Goal: Find specific page/section: Find specific page/section

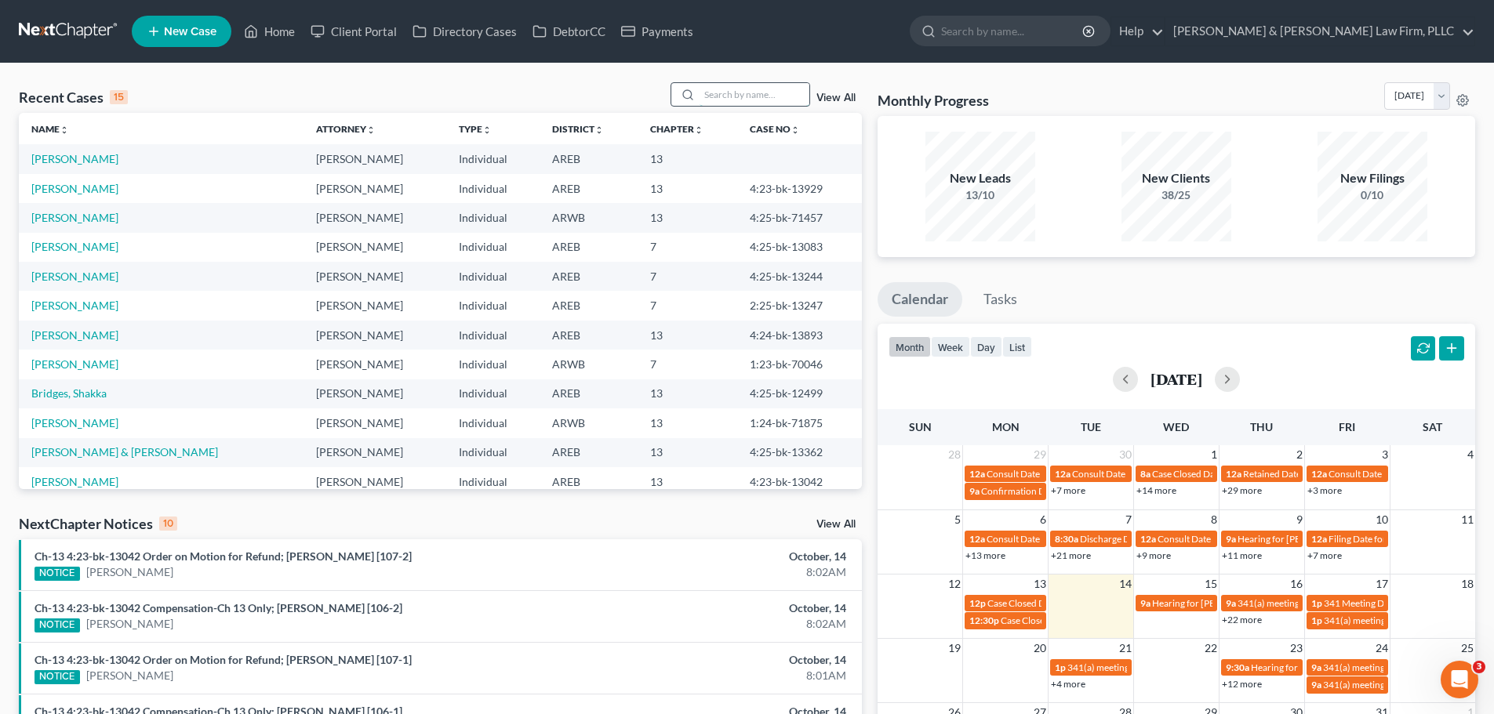
click at [791, 89] on input "search" at bounding box center [754, 94] width 110 height 23
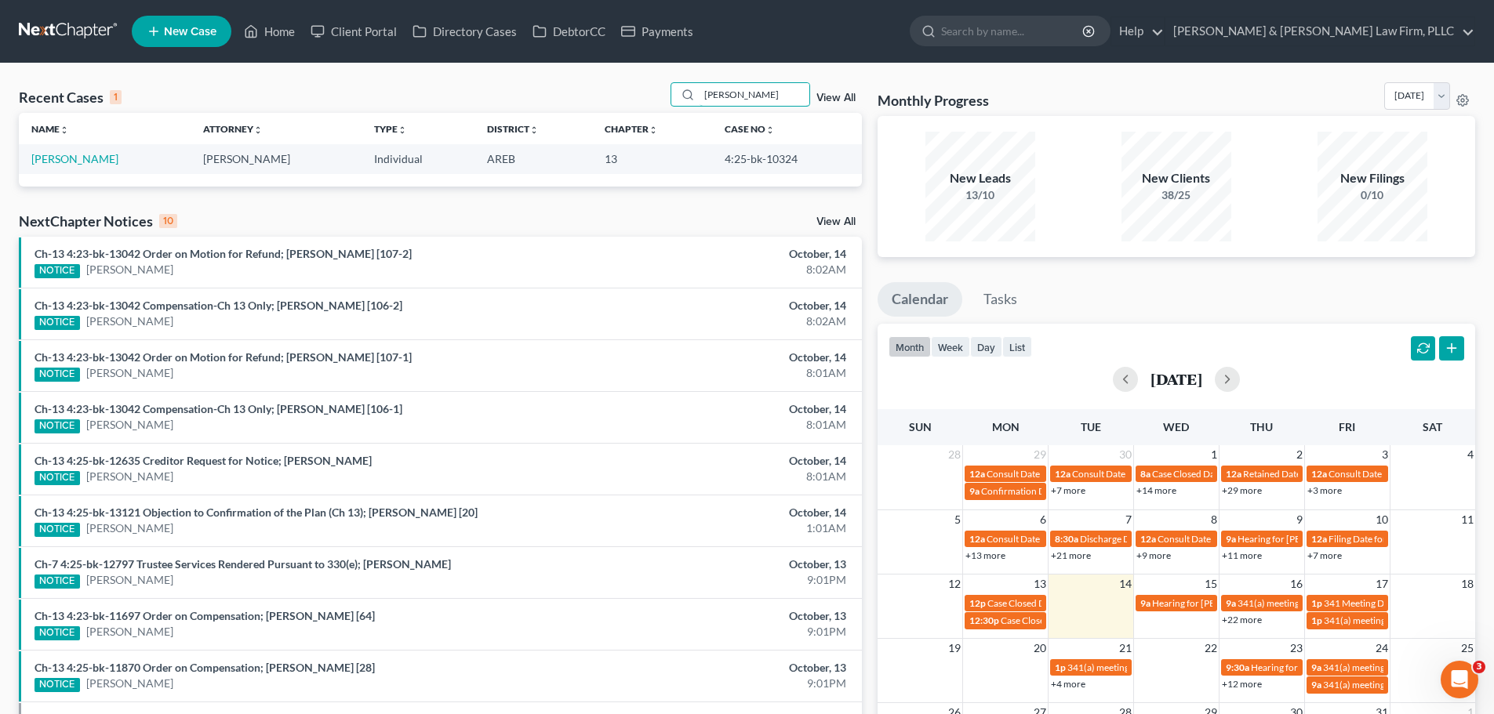
type input "[PERSON_NAME]"
click at [71, 159] on link "[PERSON_NAME]" at bounding box center [74, 158] width 87 height 13
select select "4"
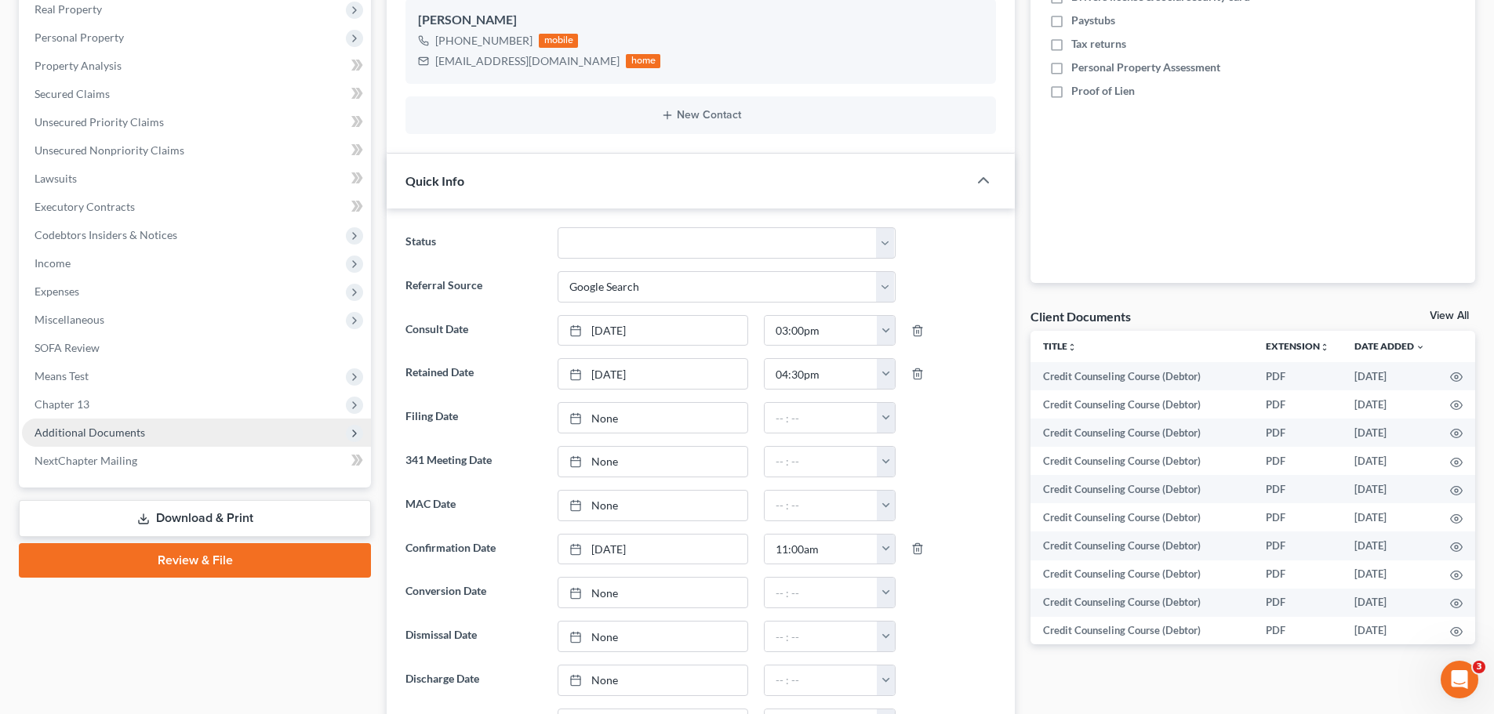
scroll to position [314, 0]
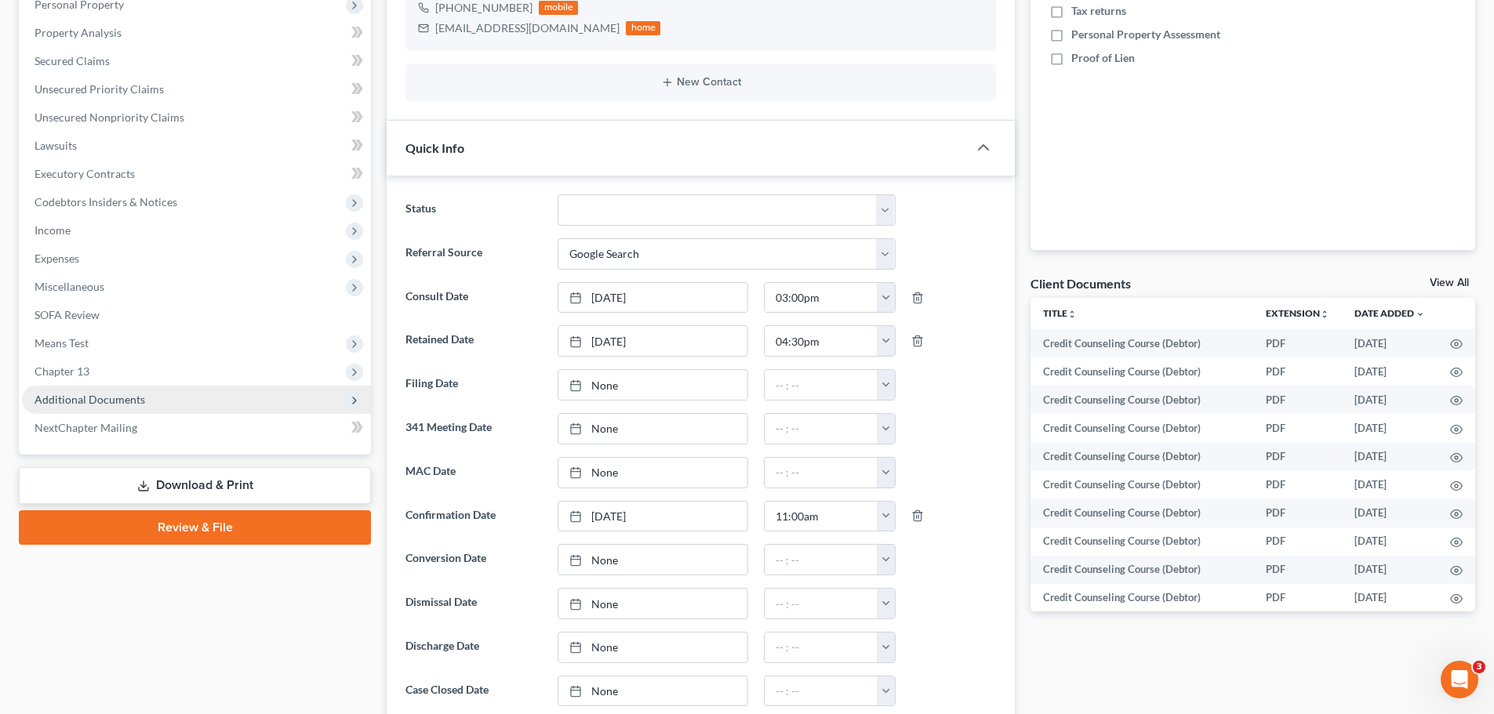
drag, startPoint x: 99, startPoint y: 398, endPoint x: 107, endPoint y: 399, distance: 8.0
click at [99, 398] on span "Additional Documents" at bounding box center [90, 399] width 111 height 13
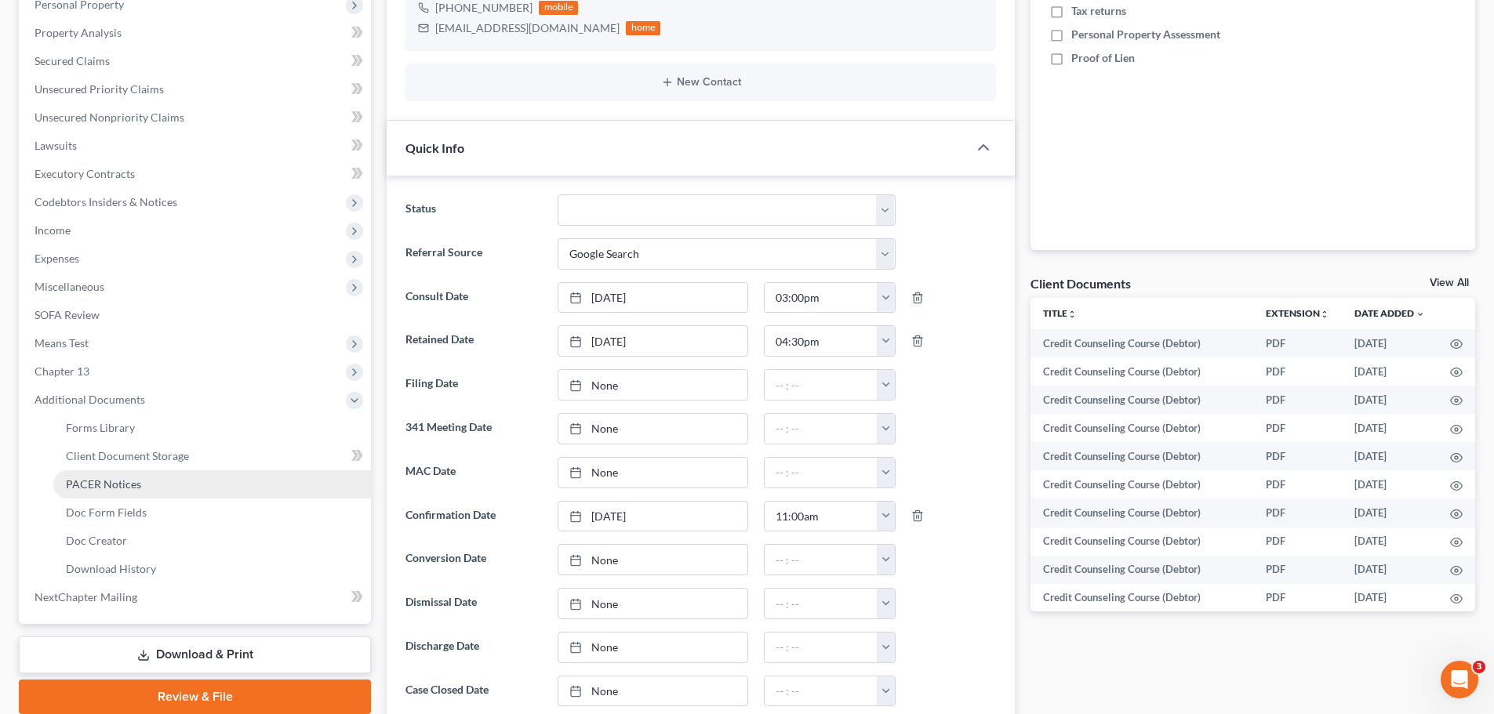
click at [124, 494] on link "PACER Notices" at bounding box center [212, 485] width 318 height 28
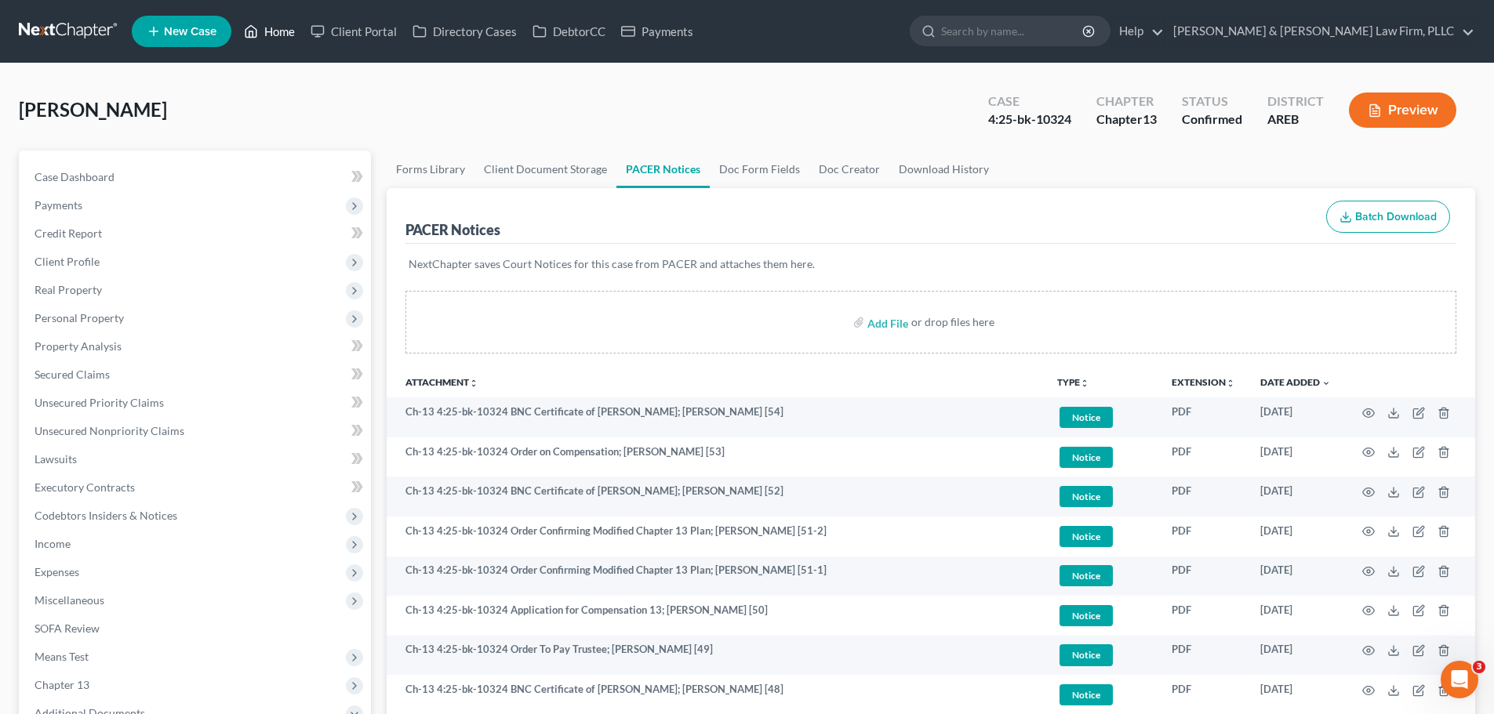
click at [271, 30] on link "Home" at bounding box center [269, 31] width 67 height 28
